Goal: Task Accomplishment & Management: Complete application form

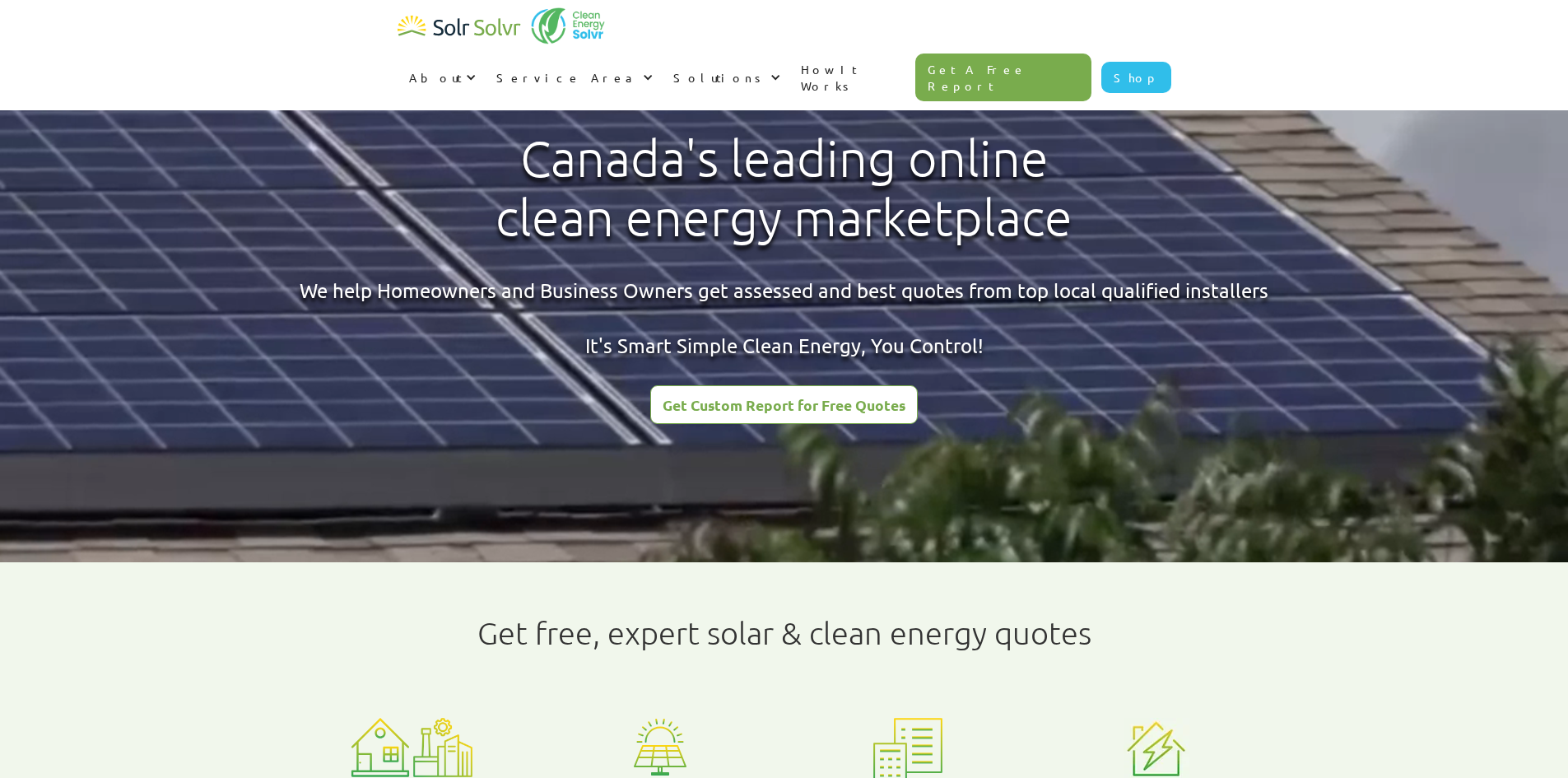
type input "[PERSON_NAME]"
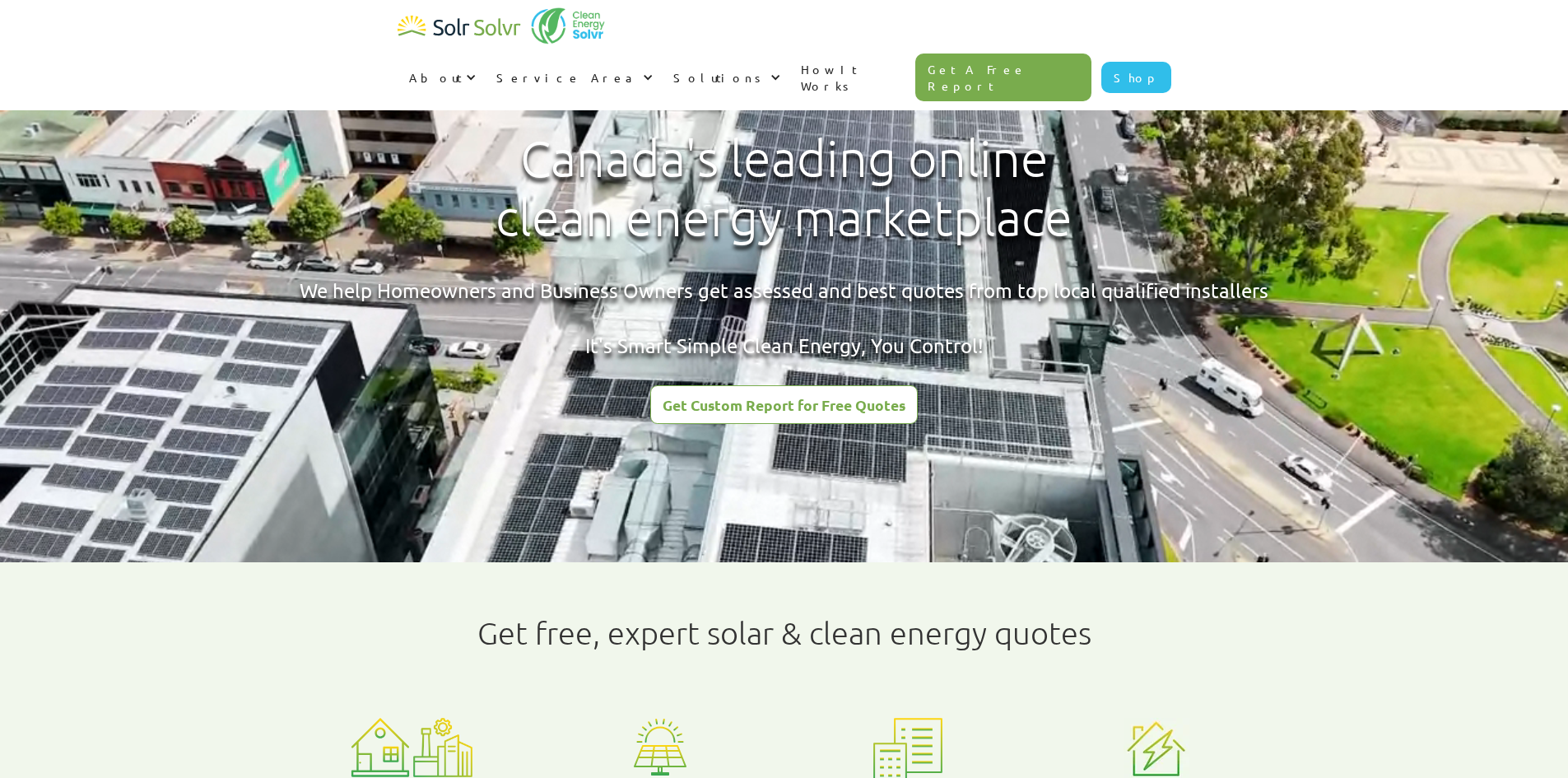
type input "Naik"
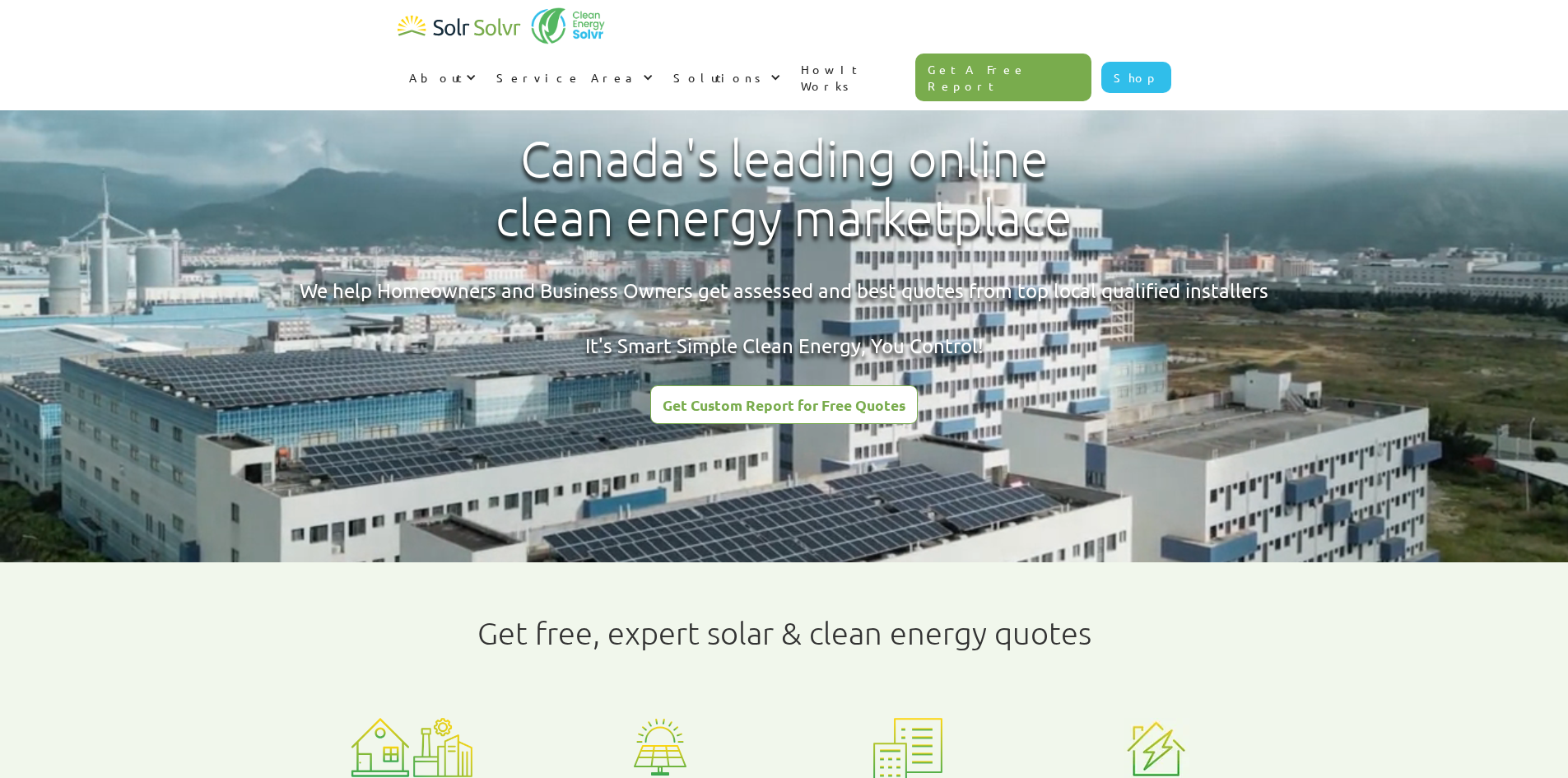
click at [842, 423] on link "Get Custom Report for Free Quotes" at bounding box center [784, 404] width 268 height 39
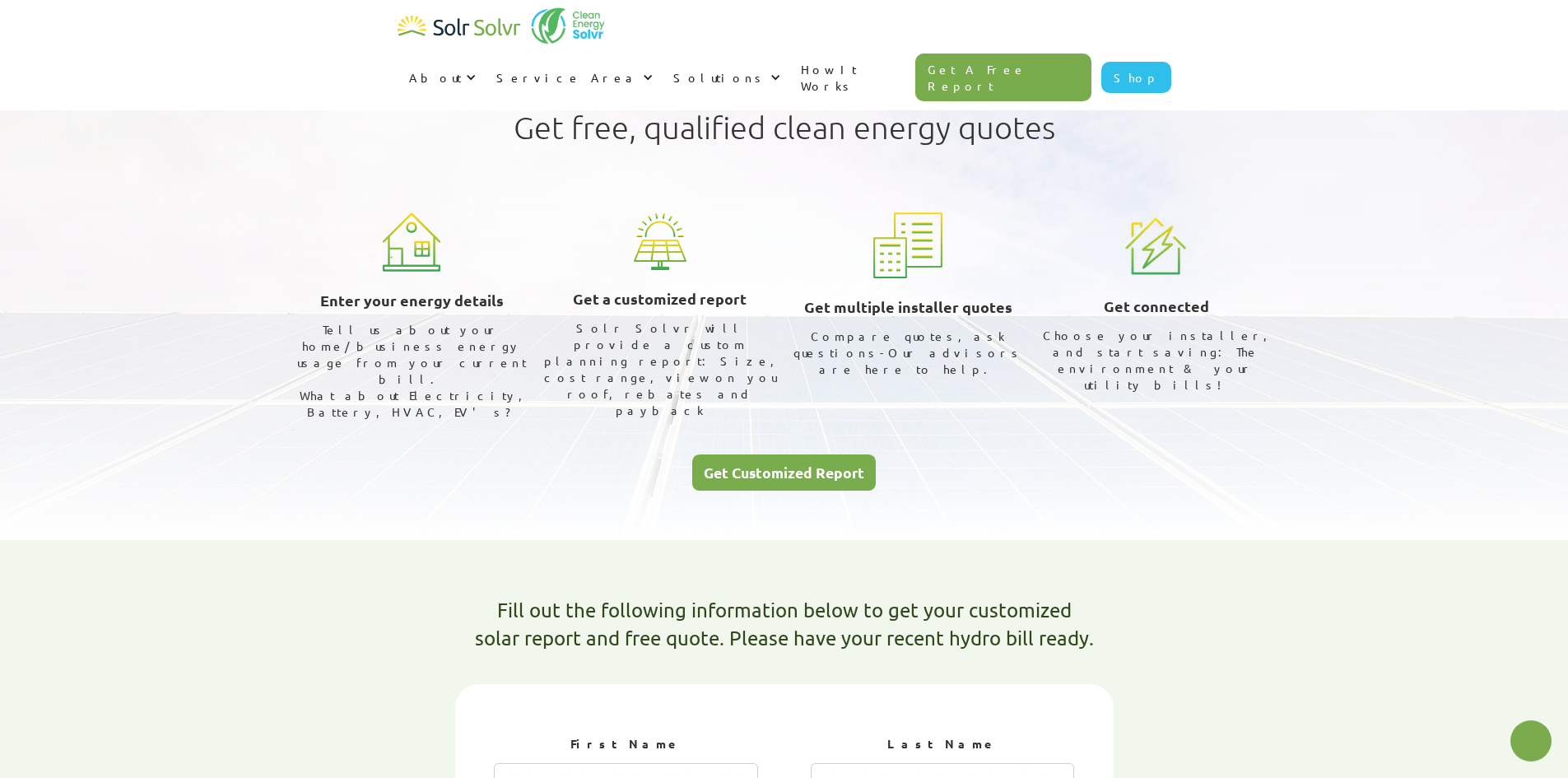
select select "Hydro One"
select select "50%"
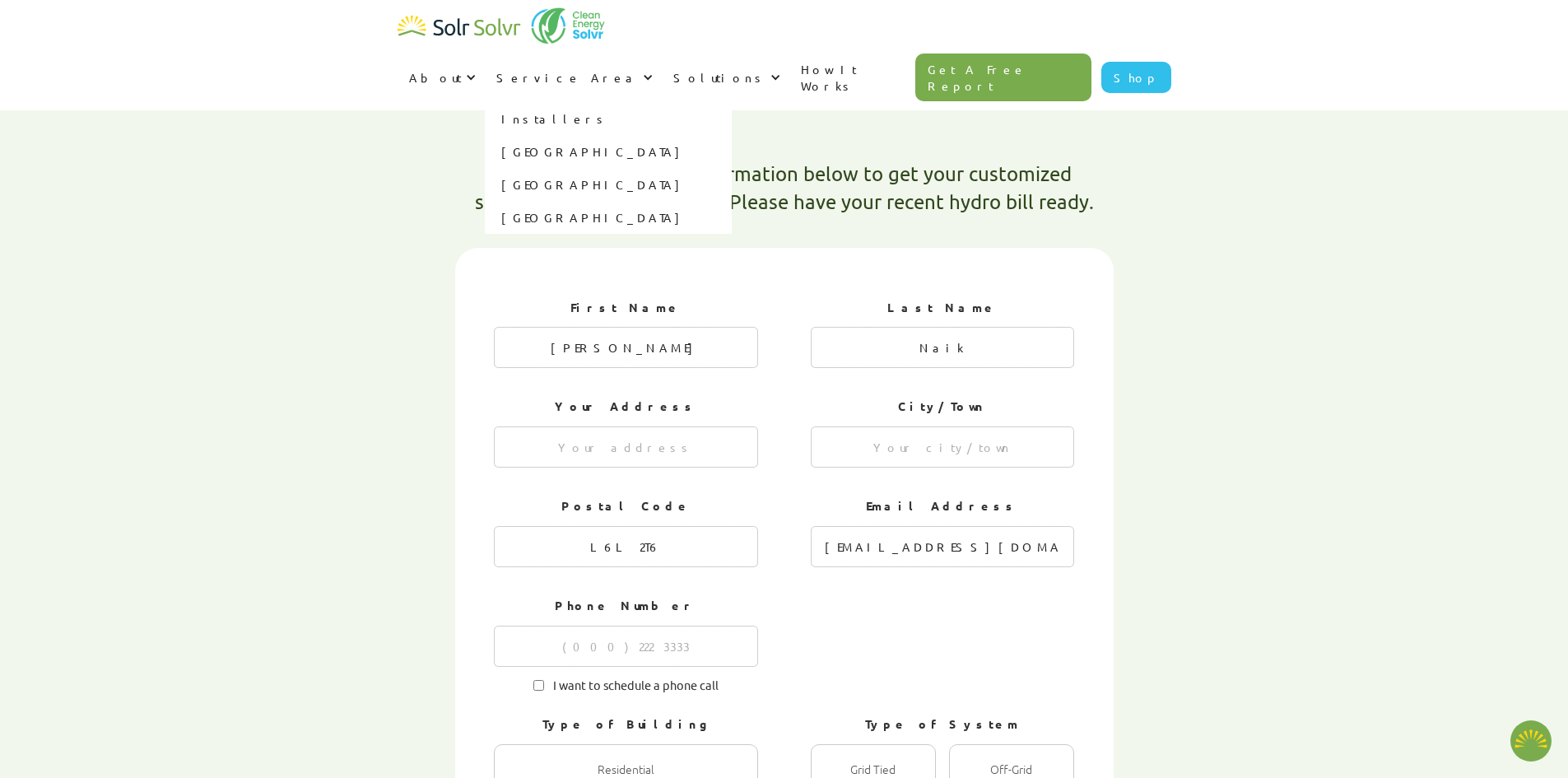
scroll to position [442, 0]
type textarea "x"
radio input "true"
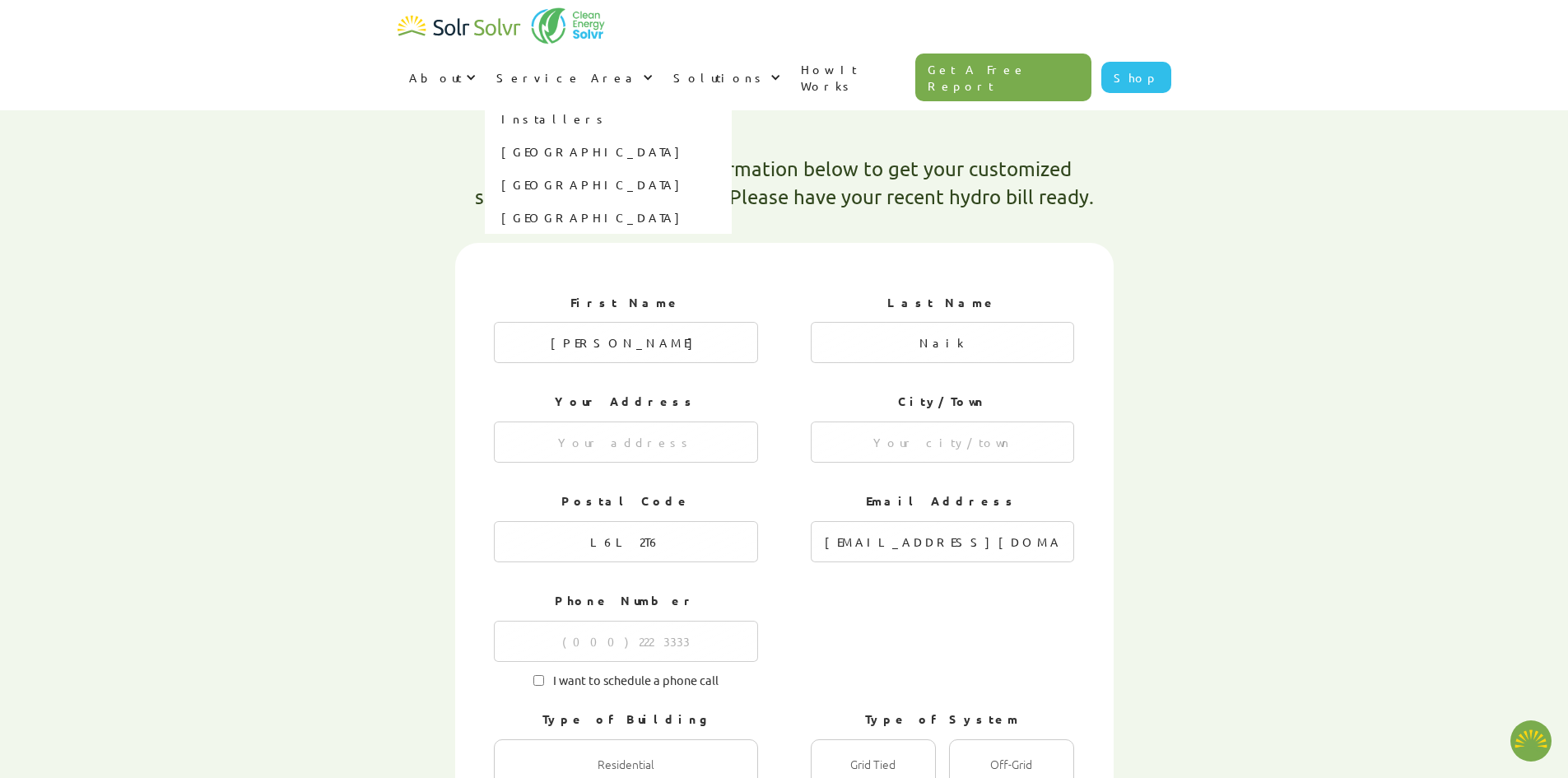
radio input "true"
radio input "false"
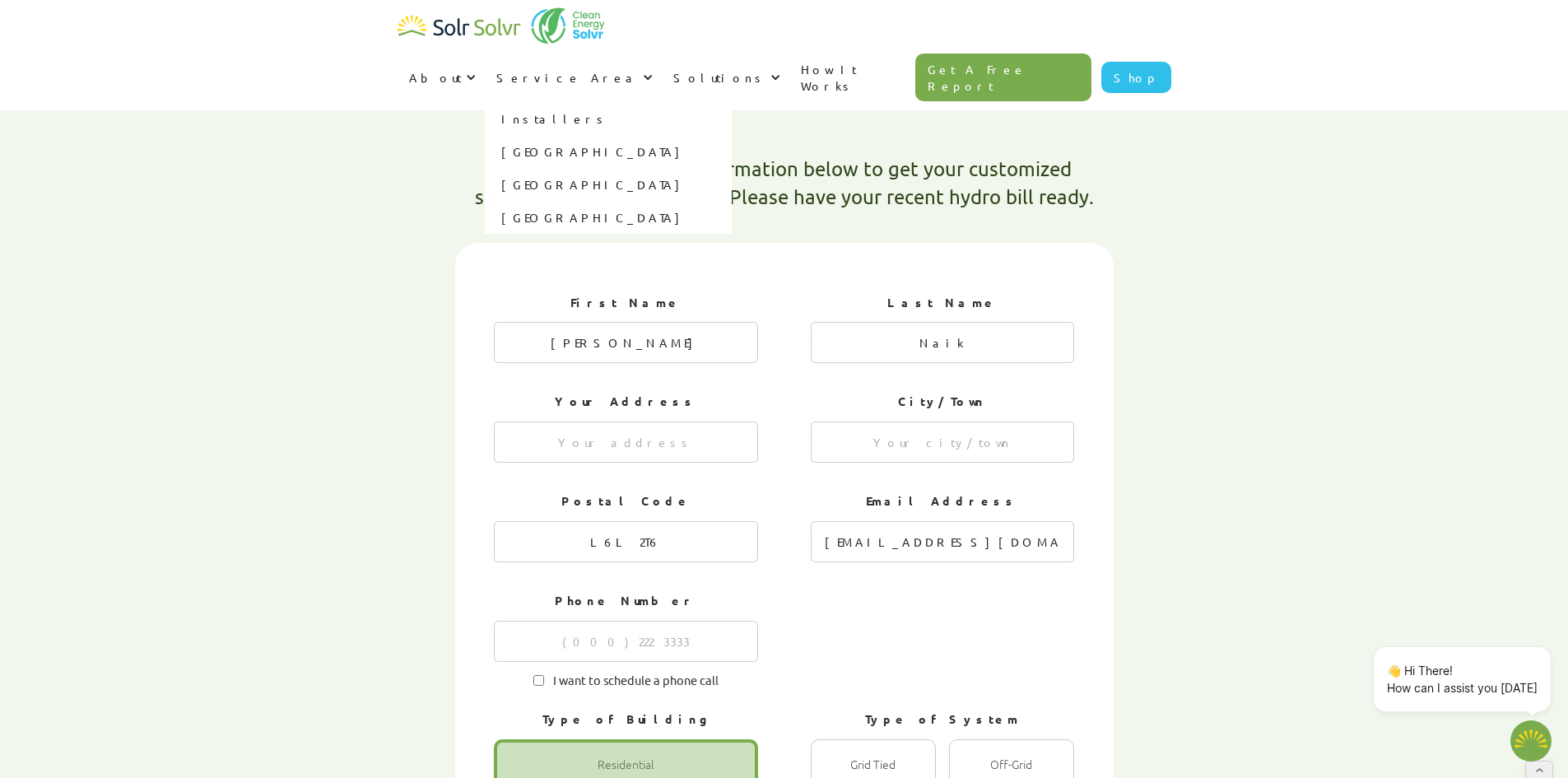
type textarea "x"
